Goal: Task Accomplishment & Management: Manage account settings

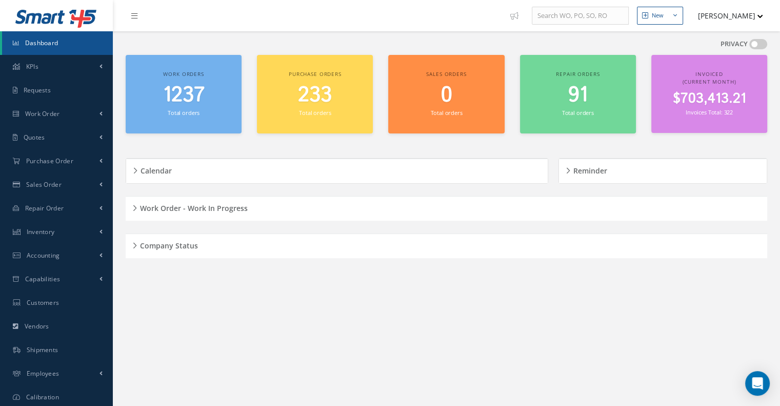
scroll to position [50, 0]
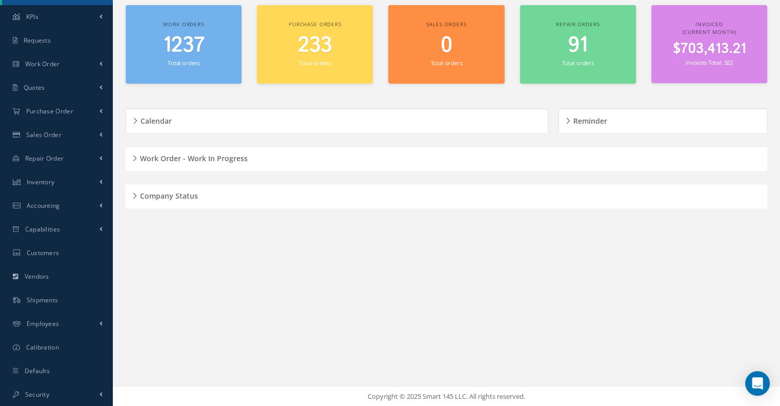
click at [141, 193] on h5 "Company Status" at bounding box center [167, 194] width 61 height 12
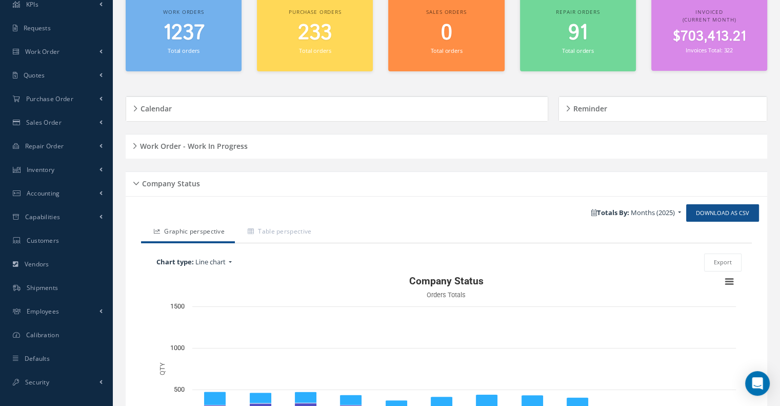
scroll to position [152, 0]
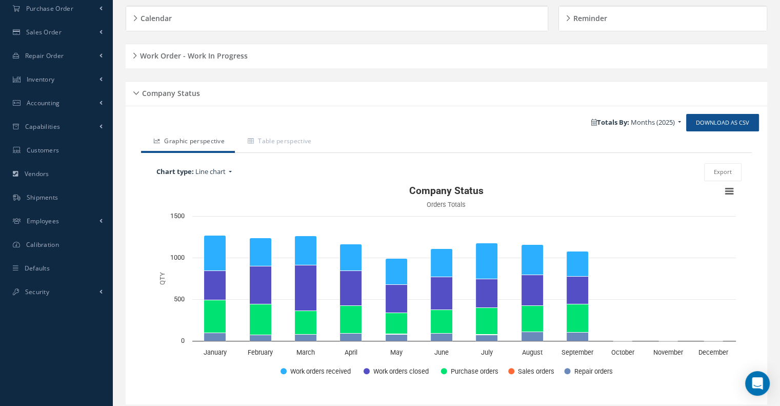
click at [134, 92] on div "Company Status" at bounding box center [447, 94] width 642 height 16
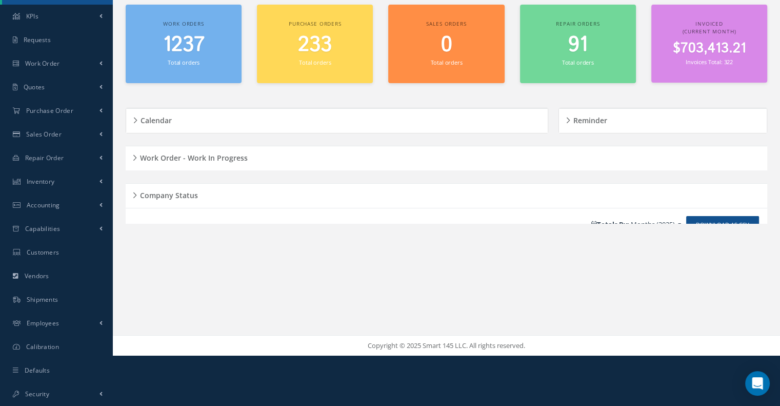
scroll to position [50, 0]
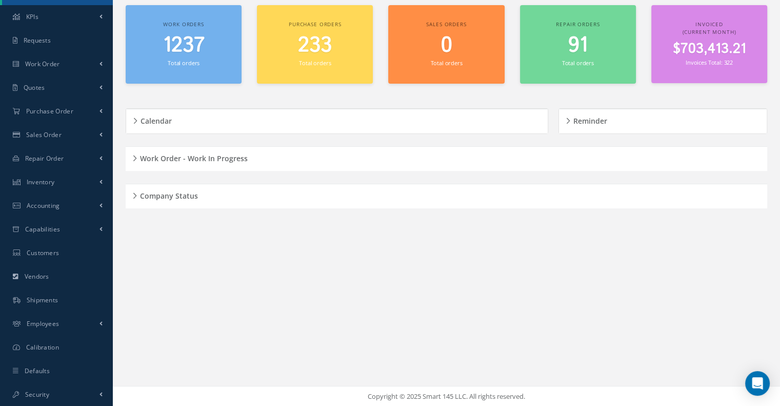
click at [137, 157] on h5 "Work Order - Work In Progress" at bounding box center [192, 157] width 111 height 12
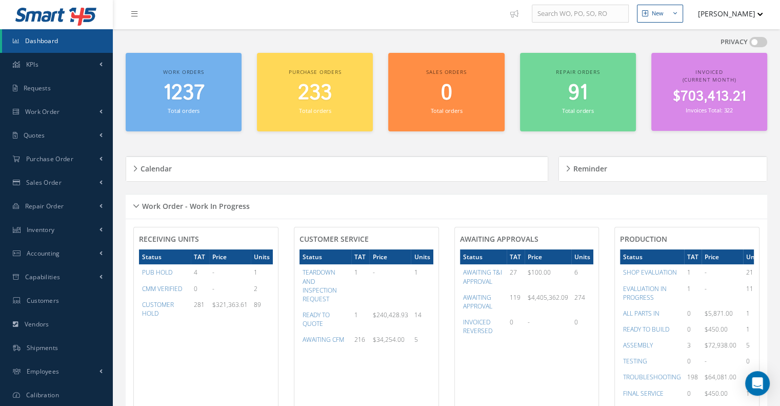
scroll to position [0, 0]
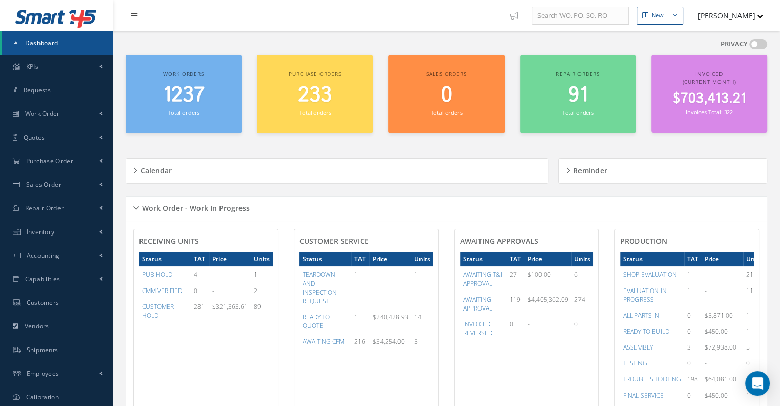
click at [140, 207] on h5 "Work Order - Work In Progress" at bounding box center [194, 207] width 111 height 12
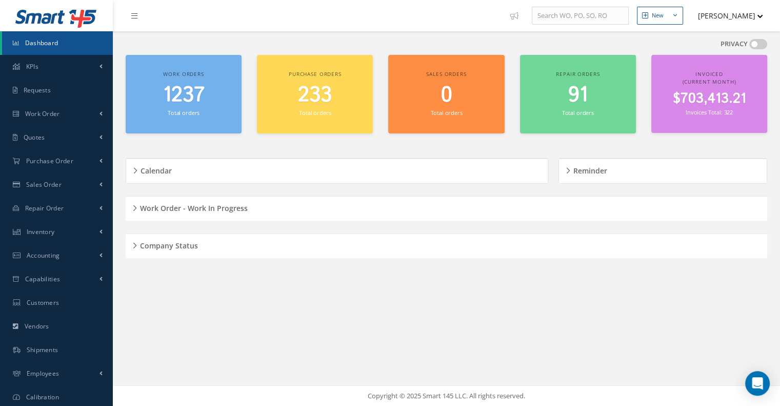
click at [135, 202] on div "Work Order - Work In Progress" at bounding box center [447, 209] width 642 height 16
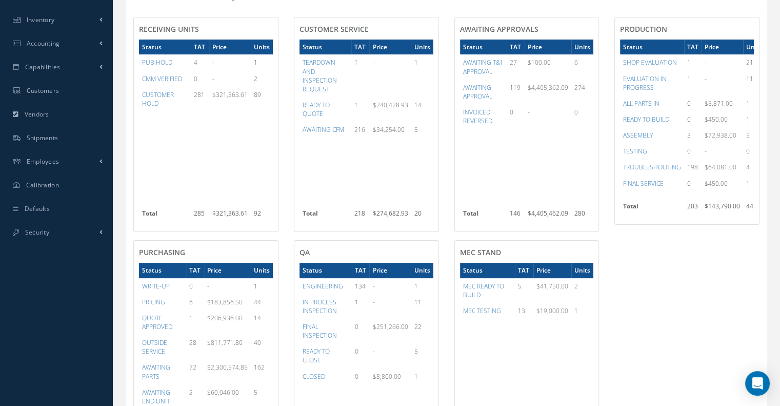
scroll to position [308, 0]
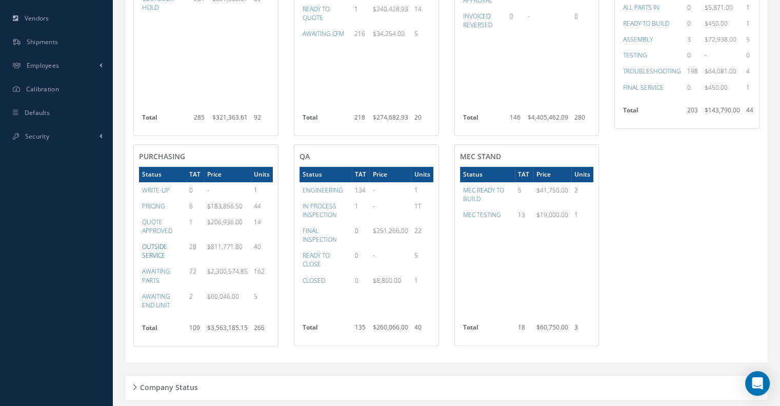
click at [156, 250] on a=32&excludeInternalCustomer=false&excludeInvoicedOrClosed=true&&filtersHidded"] "OUTSIDE SERVICE" at bounding box center [154, 250] width 25 height 17
click at [156, 249] on a=32&excludeInternalCustomer=false&excludeInvoicedOrClosed=true&&filtersHidded"] "OUTSIDE SERVICE" at bounding box center [154, 250] width 25 height 17
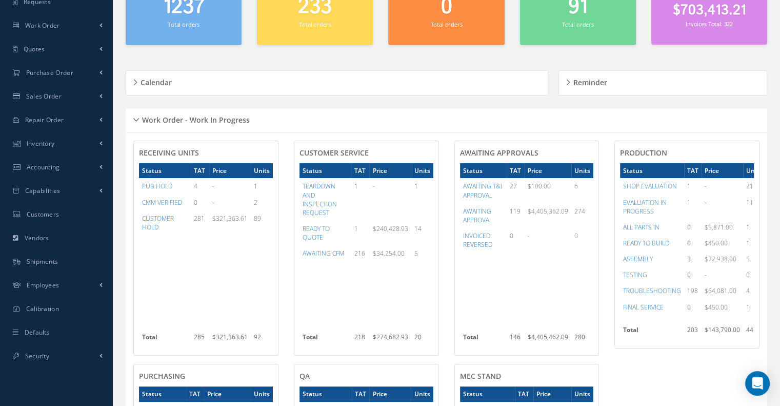
scroll to position [0, 0]
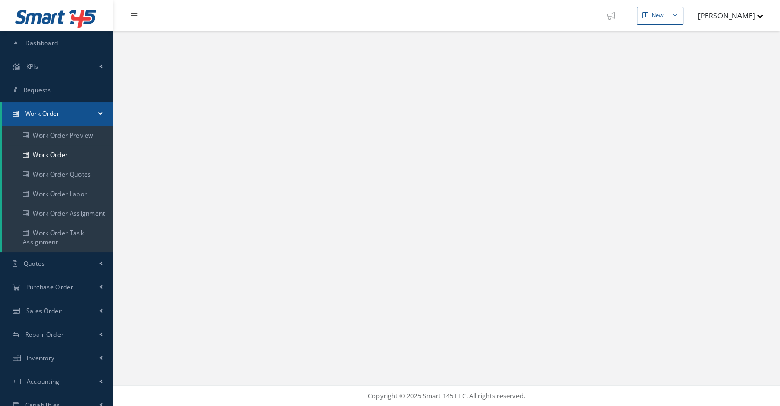
select select "25"
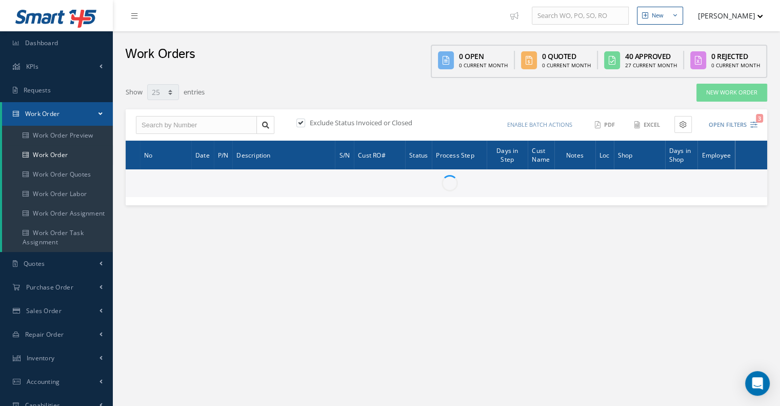
click at [305, 125] on label at bounding box center [306, 122] width 3 height 9
click at [303, 125] on input "checkbox" at bounding box center [300, 123] width 7 height 7
click at [305, 121] on label at bounding box center [306, 122] width 3 height 9
click at [303, 121] on input "checkbox" at bounding box center [300, 123] width 7 height 7
checkbox input "true"
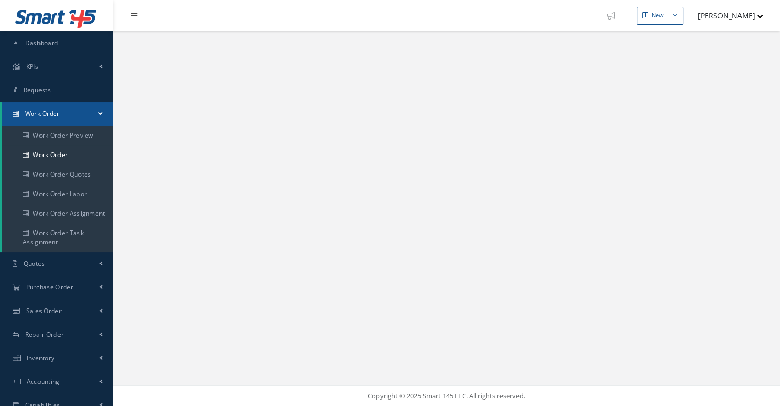
select select "25"
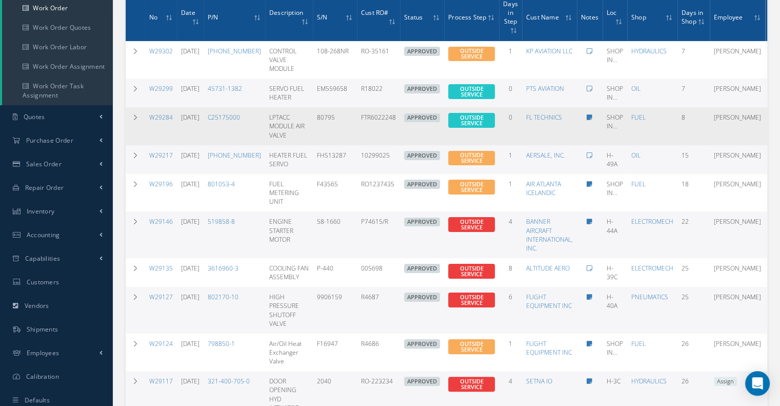
scroll to position [51, 0]
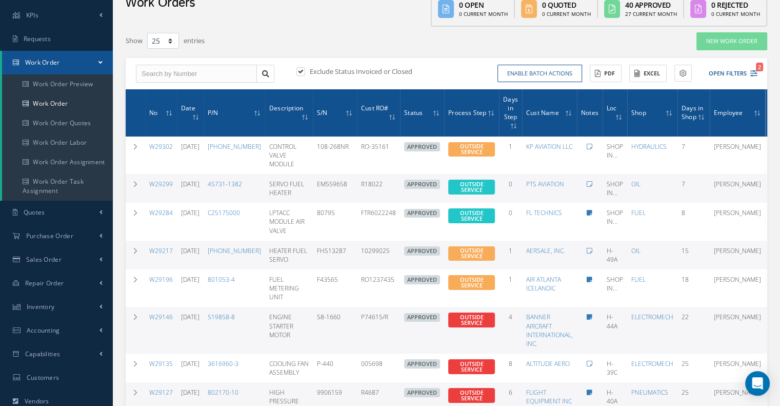
click at [511, 125] on icon at bounding box center [512, 126] width 3 height 6
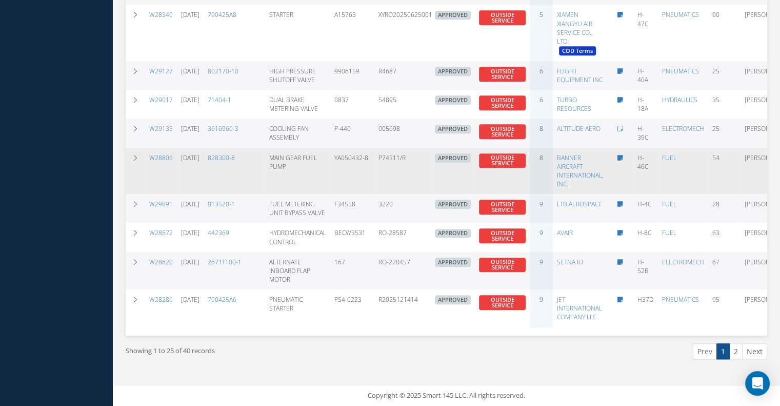
scroll to position [687, 0]
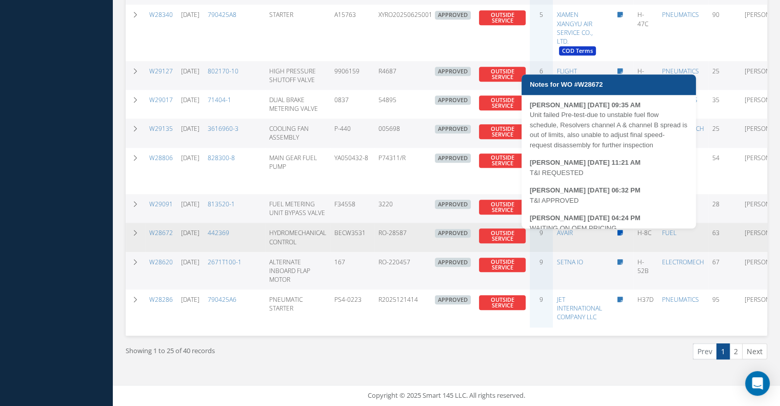
click at [618, 230] on icon at bounding box center [621, 233] width 6 height 6
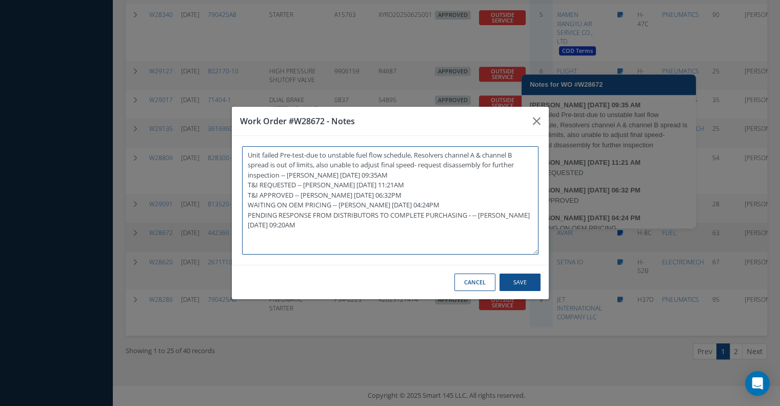
type textarea "Unit failed Pre-test-due to unstable fuel flow schedule, Resolvers channel A & …"
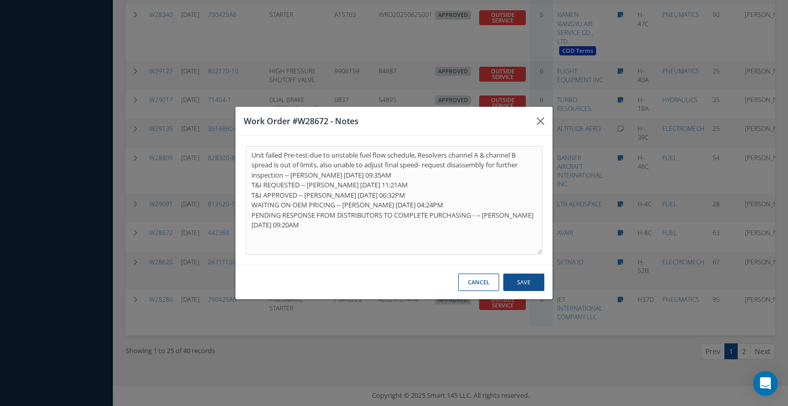
click at [486, 276] on button "Cancel" at bounding box center [478, 282] width 41 height 18
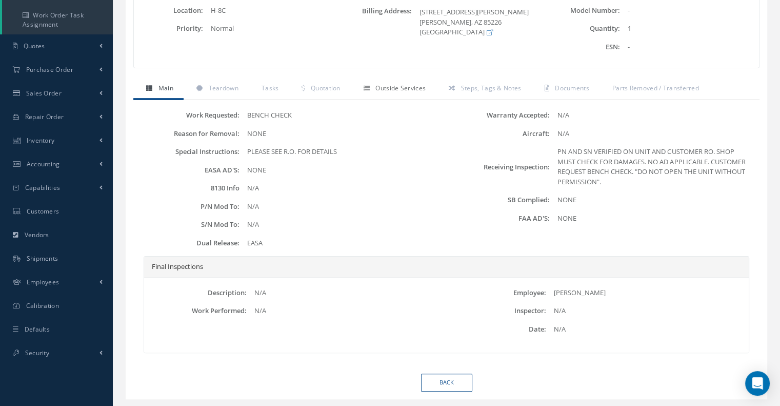
scroll to position [140, 0]
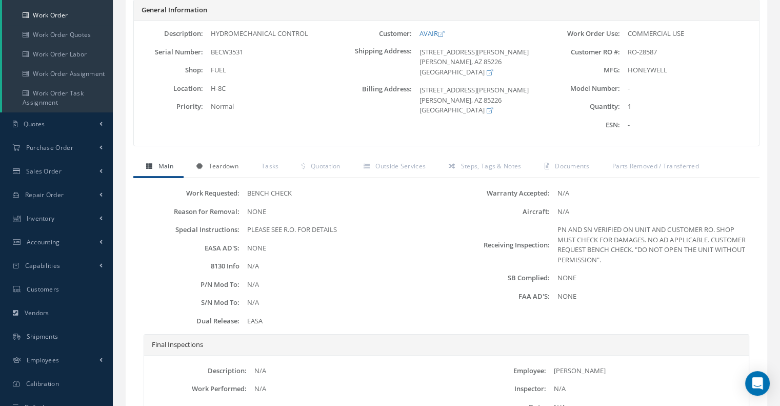
click at [225, 169] on span "Teardown" at bounding box center [223, 166] width 30 height 9
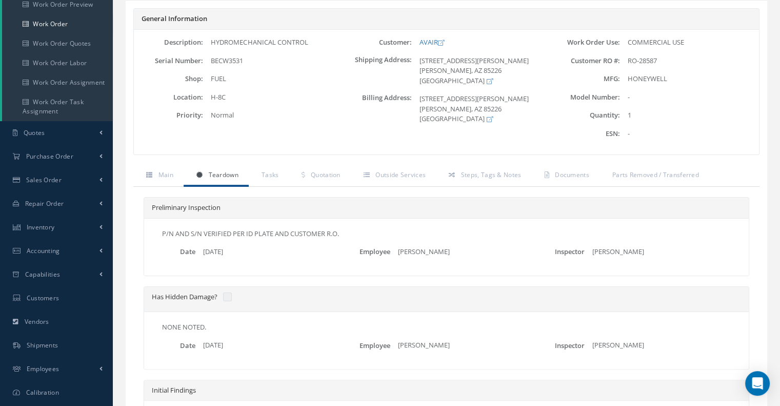
scroll to position [154, 0]
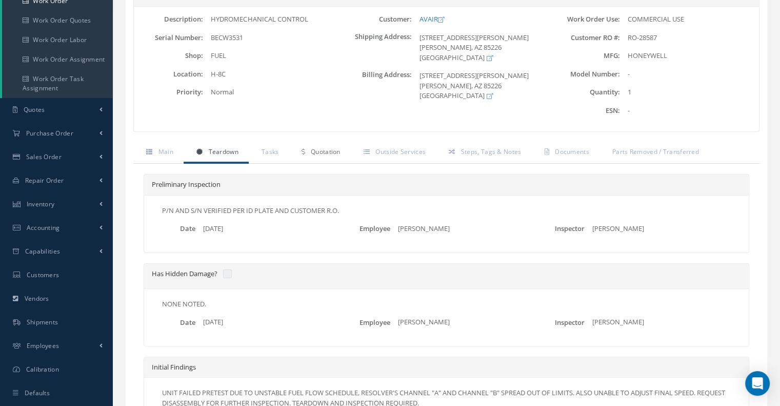
click at [329, 151] on span "Quotation" at bounding box center [326, 151] width 30 height 9
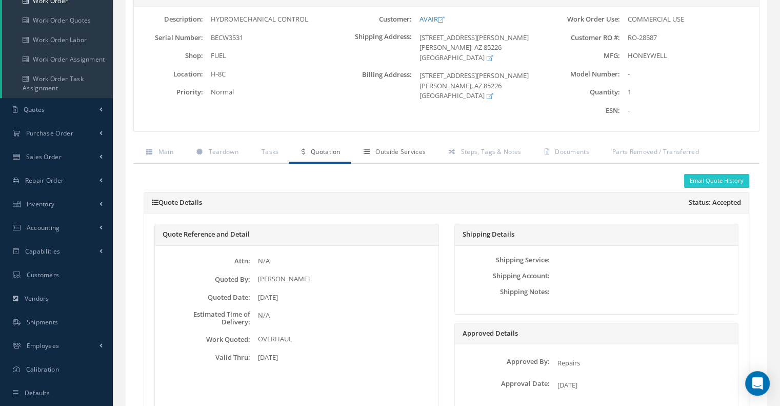
click at [412, 151] on span "Outside Services" at bounding box center [401, 151] width 50 height 9
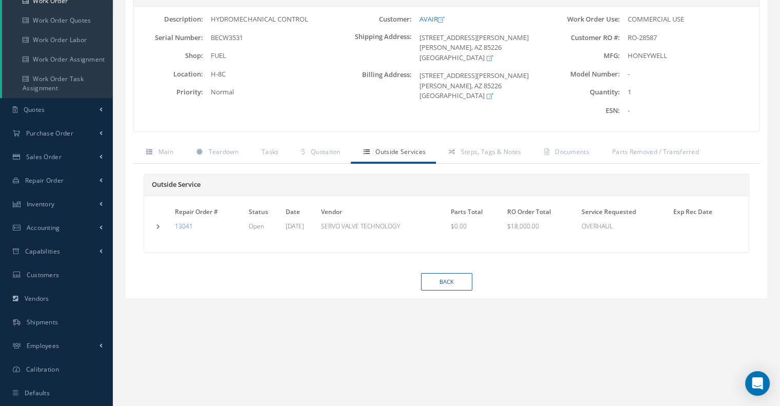
scroll to position [0, 0]
